Goal: Transaction & Acquisition: Purchase product/service

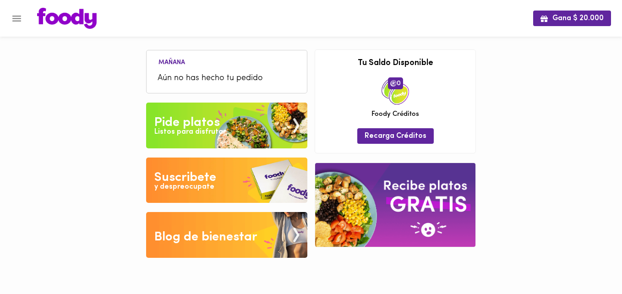
click at [178, 122] on div "Pide platos" at bounding box center [186, 123] width 65 height 18
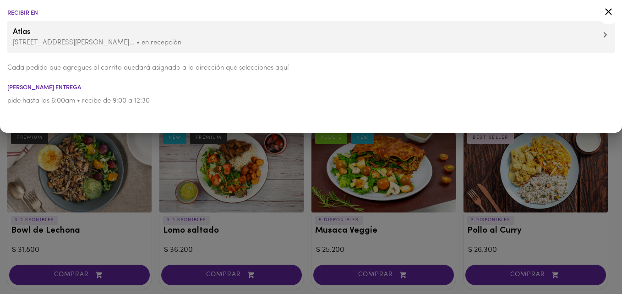
click at [612, 9] on icon at bounding box center [608, 11] width 11 height 11
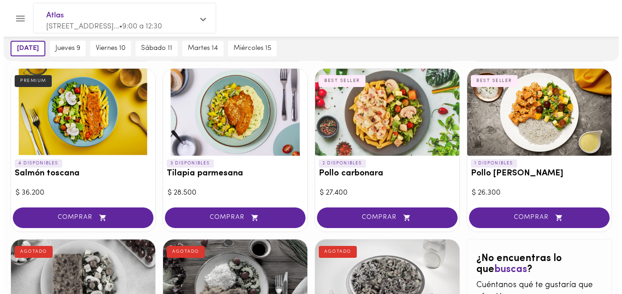
scroll to position [412, 0]
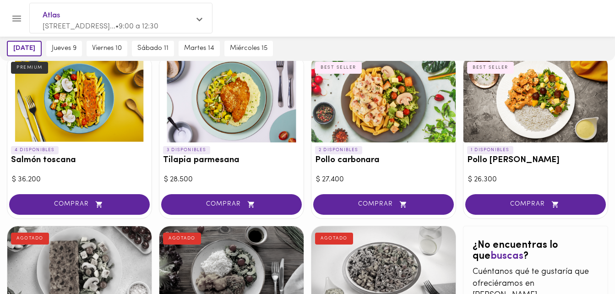
click at [74, 107] on div at bounding box center [79, 98] width 144 height 87
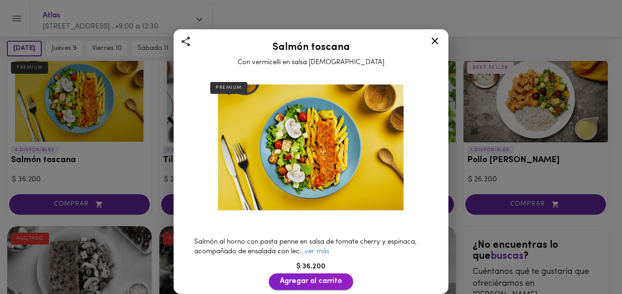
click at [327, 278] on span "Agregar al carrito" at bounding box center [311, 281] width 62 height 9
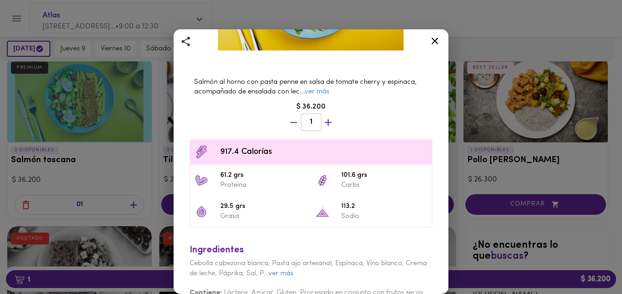
scroll to position [172, 0]
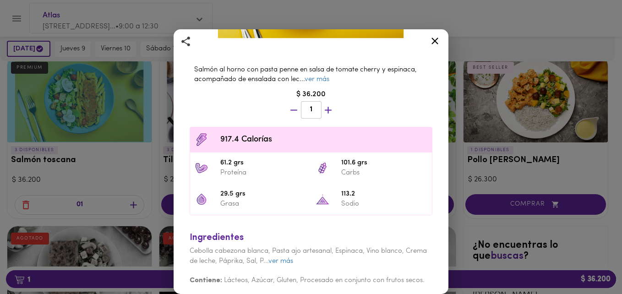
click at [431, 41] on icon at bounding box center [434, 40] width 11 height 11
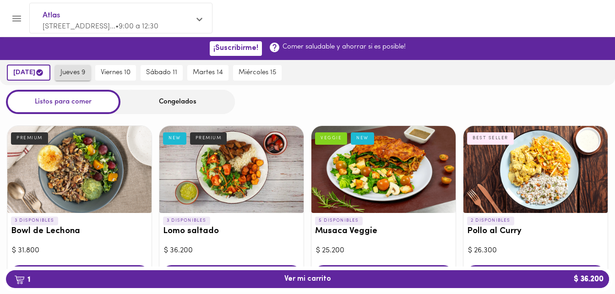
click at [73, 71] on span "jueves 9" at bounding box center [72, 73] width 25 height 8
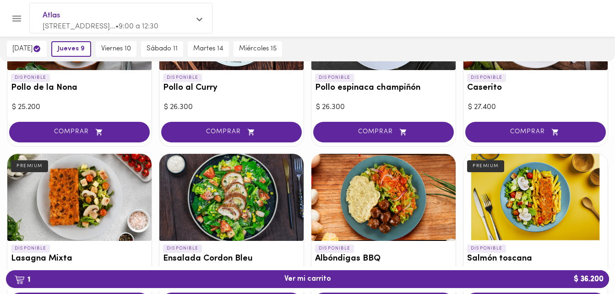
scroll to position [366, 0]
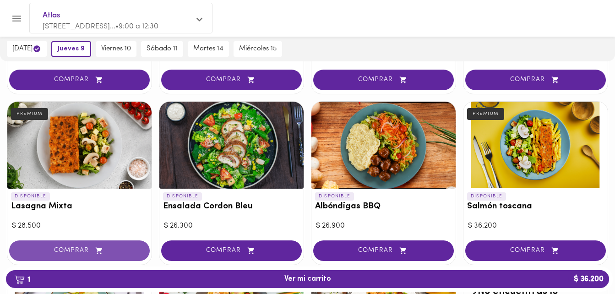
click at [77, 247] on span "COMPRAR" at bounding box center [80, 251] width 118 height 8
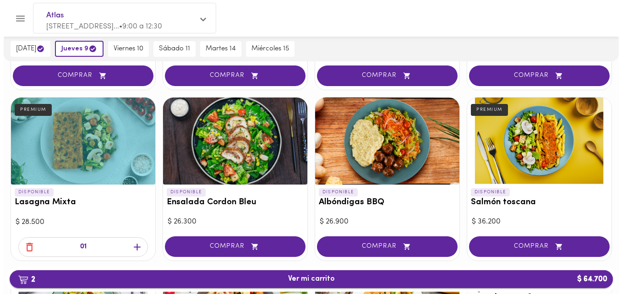
scroll to position [458, 0]
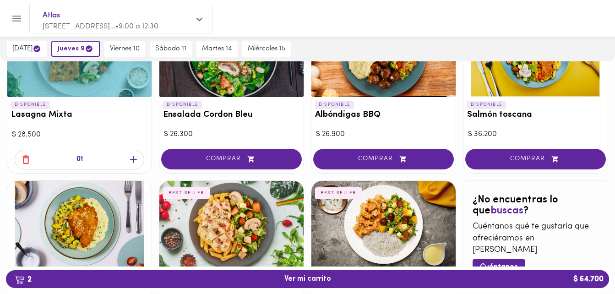
click at [310, 282] on span "2 Ver mi carrito $ 64.700" at bounding box center [307, 279] width 47 height 9
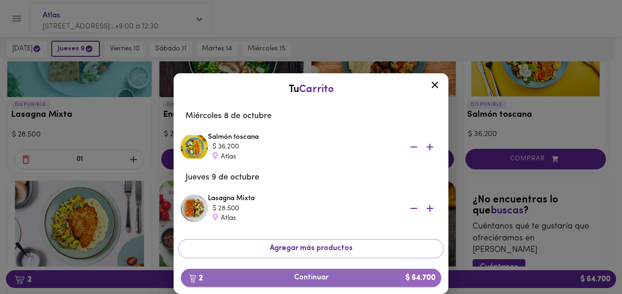
click at [305, 277] on span "2 Continuar $ 64.700" at bounding box center [310, 277] width 245 height 9
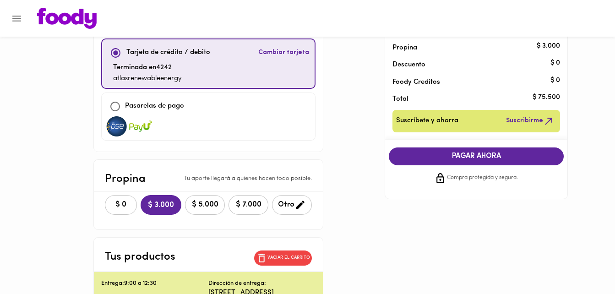
scroll to position [92, 0]
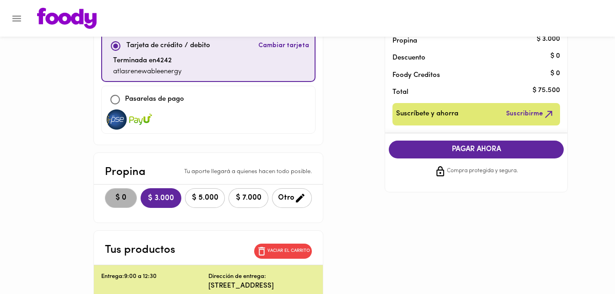
click at [105, 189] on button "$ 0" at bounding box center [121, 198] width 32 height 20
click at [468, 147] on span "PAGAR AHORA" at bounding box center [476, 149] width 157 height 9
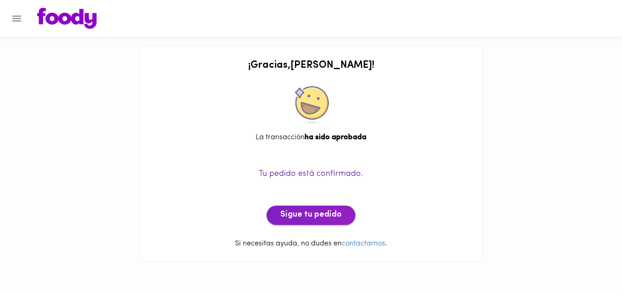
click at [300, 212] on span "Sigue tu pedido" at bounding box center [310, 215] width 61 height 10
